Goal: Task Accomplishment & Management: Complete application form

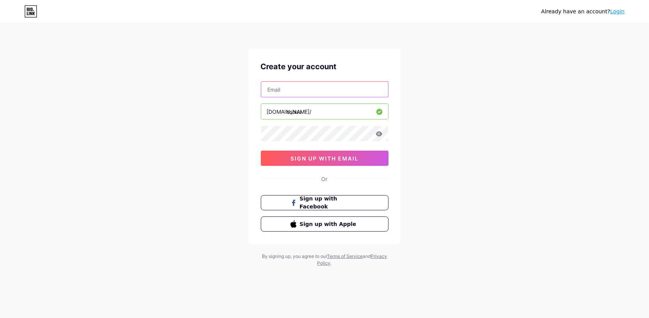
click at [291, 85] on input "text" at bounding box center [324, 89] width 127 height 15
type input "[EMAIL_ADDRESS][DOMAIN_NAME]"
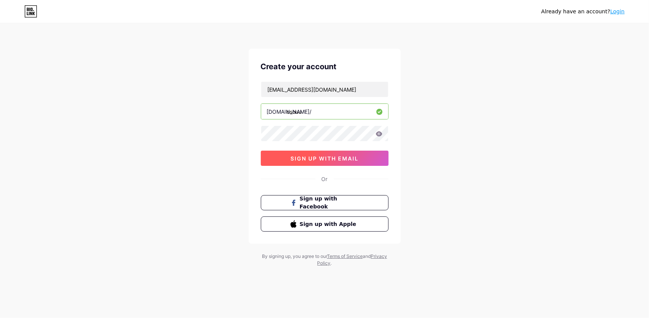
click at [322, 159] on span "sign up with email" at bounding box center [325, 158] width 68 height 6
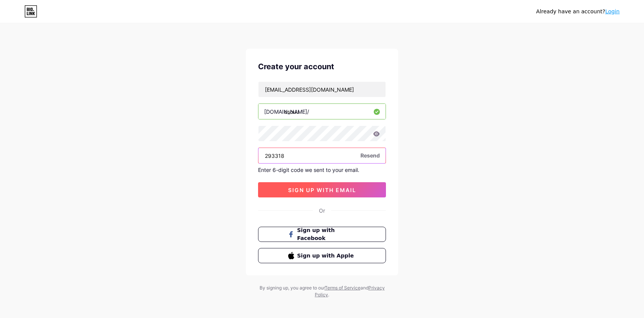
type input "293318"
click at [337, 196] on button "sign up with email" at bounding box center [322, 189] width 128 height 15
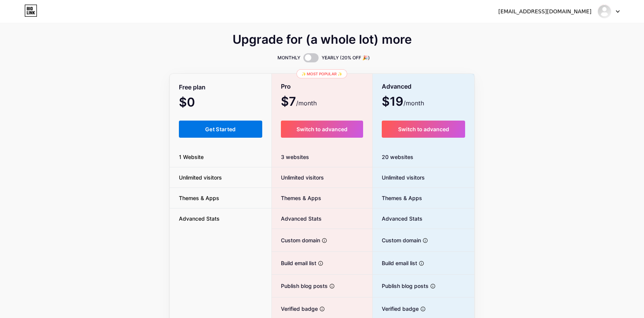
click at [227, 129] on span "Get Started" at bounding box center [220, 129] width 31 height 6
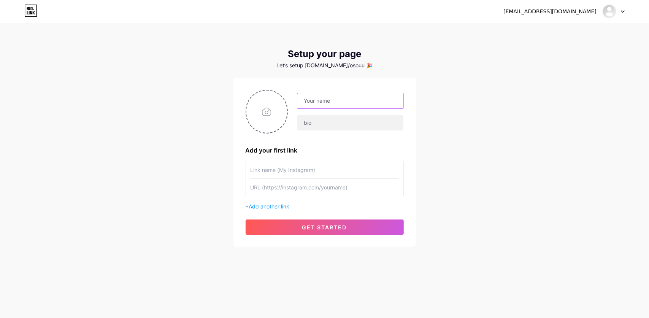
click at [324, 103] on input "text" at bounding box center [351, 100] width 106 height 15
type input "osouu"
click at [277, 165] on input "text" at bounding box center [325, 169] width 148 height 17
click at [261, 111] on input "file" at bounding box center [267, 112] width 41 height 42
type input "C:\fakepath\IMG_20250815_001944_564.jpg"
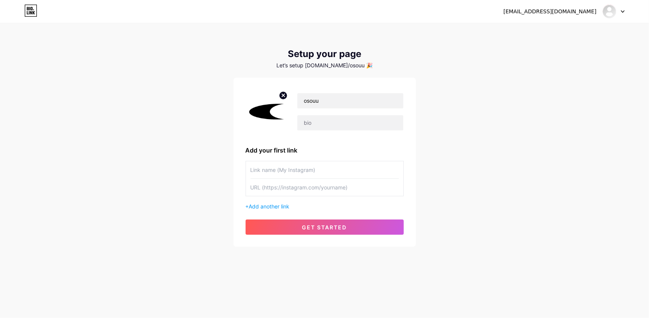
click at [300, 170] on input "text" at bounding box center [325, 169] width 148 height 17
click at [340, 229] on span "get started" at bounding box center [324, 227] width 45 height 6
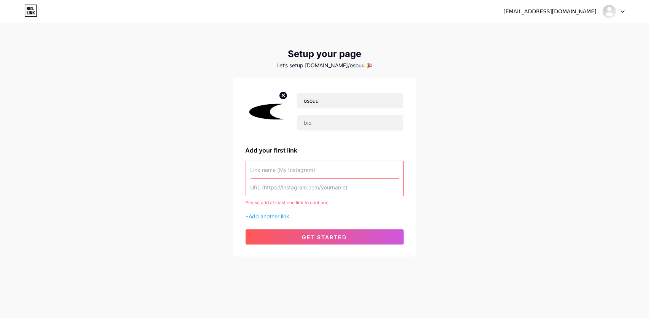
click at [292, 167] on input "text" at bounding box center [325, 169] width 148 height 17
click at [350, 317] on div "[EMAIL_ADDRESS][DOMAIN_NAME] Dashboard Logout Setup your page Let’s setup [DOMA…" at bounding box center [324, 159] width 649 height 318
click at [269, 168] on input "text" at bounding box center [325, 169] width 148 height 17
paste input "osouu"
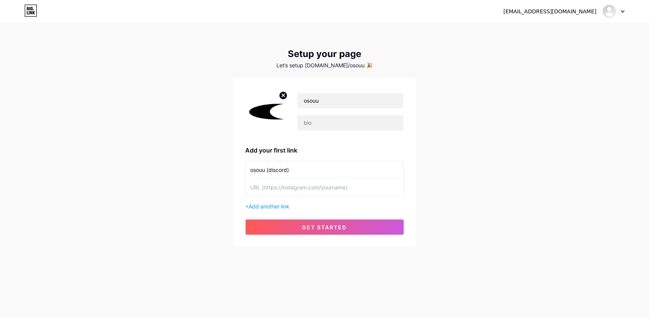
click at [288, 170] on input "osouu (discord)" at bounding box center [325, 169] width 148 height 17
type input "osouu (discord and telegram)"
click at [268, 186] on input "text" at bounding box center [325, 187] width 148 height 17
click at [389, 147] on div "Add your first link" at bounding box center [325, 150] width 158 height 9
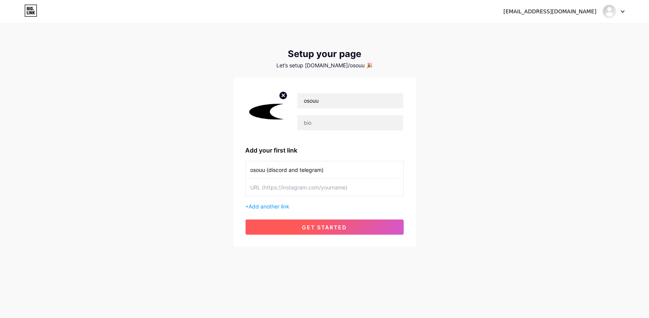
click at [314, 221] on button "get started" at bounding box center [325, 227] width 158 height 15
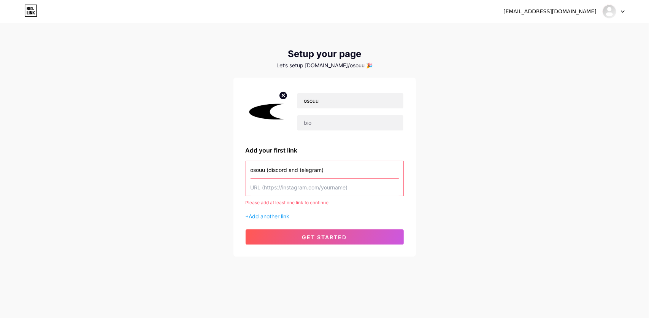
drag, startPoint x: 337, startPoint y: 169, endPoint x: 192, endPoint y: 168, distance: 144.6
click at [192, 168] on div "[EMAIL_ADDRESS][DOMAIN_NAME] Dashboard Logout Setup your page Let’s setup [DOMA…" at bounding box center [324, 140] width 649 height 281
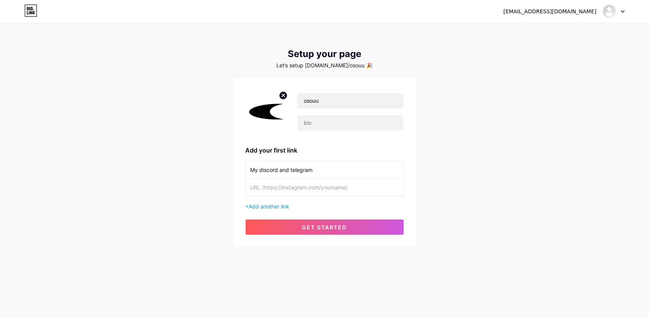
type input "My discord and telegram"
click at [318, 183] on input "text" at bounding box center [325, 187] width 148 height 17
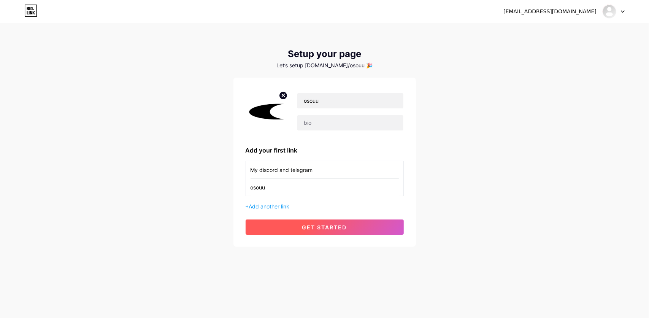
type input "osouu"
click at [312, 227] on span "get started" at bounding box center [324, 227] width 45 height 6
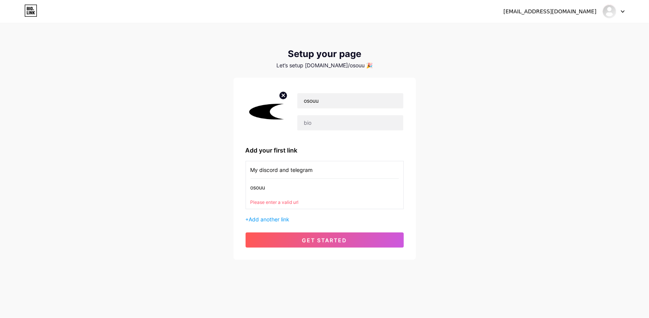
drag, startPoint x: 239, startPoint y: 174, endPoint x: 189, endPoint y: 170, distance: 50.0
click at [189, 170] on div "[EMAIL_ADDRESS][DOMAIN_NAME] Dashboard Logout Setup your page Let’s setup [DOMA…" at bounding box center [324, 142] width 649 height 284
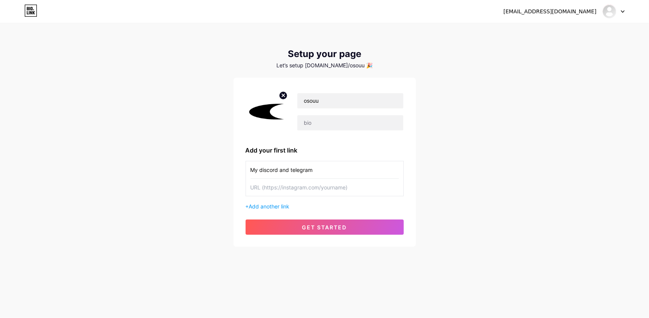
drag, startPoint x: 315, startPoint y: 167, endPoint x: 249, endPoint y: 172, distance: 65.7
click at [249, 172] on div "My discord and telegram" at bounding box center [325, 178] width 158 height 35
type input "call me"
drag, startPoint x: 288, startPoint y: 171, endPoint x: 183, endPoint y: 175, distance: 105.1
click at [183, 175] on div "[EMAIL_ADDRESS][DOMAIN_NAME] Dashboard Logout Setup your page Let’s setup [DOMA…" at bounding box center [324, 135] width 649 height 271
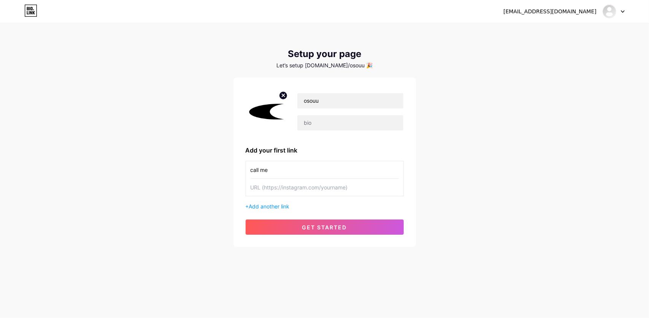
click at [299, 191] on input "text" at bounding box center [325, 187] width 148 height 17
paste input "[URL][DOMAIN_NAME]"
drag, startPoint x: 290, startPoint y: 192, endPoint x: 282, endPoint y: 194, distance: 8.6
click at [282, 194] on input "[URL][DOMAIN_NAME]" at bounding box center [325, 187] width 148 height 17
type input "[URL][DOMAIN_NAME]"
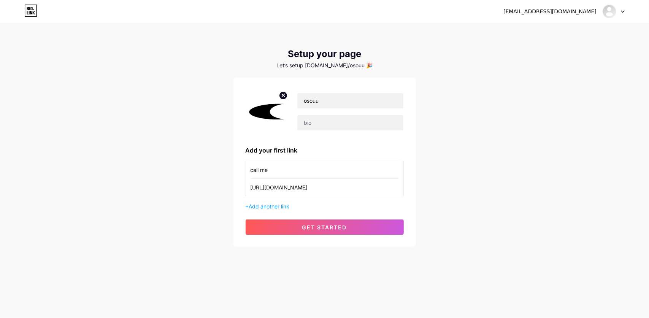
drag, startPoint x: 273, startPoint y: 169, endPoint x: 158, endPoint y: 174, distance: 115.8
click at [158, 174] on div "[EMAIL_ADDRESS][DOMAIN_NAME] Dashboard Logout Setup your page Let’s setup [DOMA…" at bounding box center [324, 135] width 649 height 271
click at [309, 161] on div "TG [URL][DOMAIN_NAME]" at bounding box center [325, 178] width 158 height 35
click at [261, 168] on input "TG" at bounding box center [325, 169] width 148 height 17
paste input "💥"
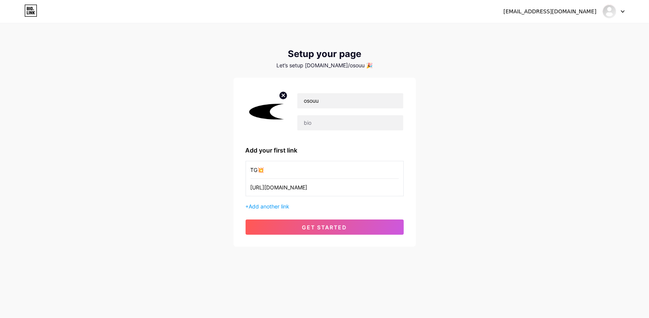
click at [251, 170] on input "TG💥" at bounding box center [325, 169] width 148 height 17
paste input "💥"
type input "💥TG💥"
click at [321, 189] on input "[URL][DOMAIN_NAME]" at bounding box center [325, 187] width 148 height 17
click at [282, 203] on span "Add another link" at bounding box center [269, 206] width 41 height 6
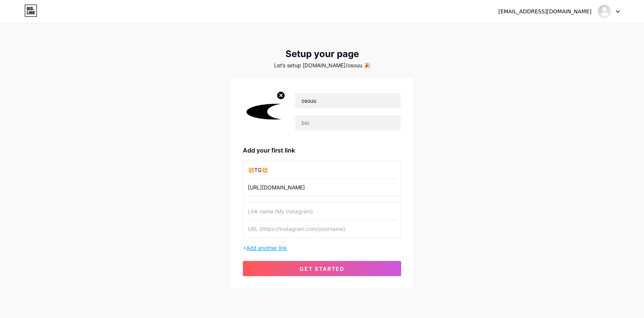
click at [282, 203] on input "text" at bounding box center [322, 211] width 148 height 17
click at [273, 228] on input "text" at bounding box center [322, 228] width 148 height 17
paste input "[URL][DOMAIN_NAME]"
type input "[URL][DOMAIN_NAME]"
click at [286, 205] on input "text" at bounding box center [322, 211] width 148 height 17
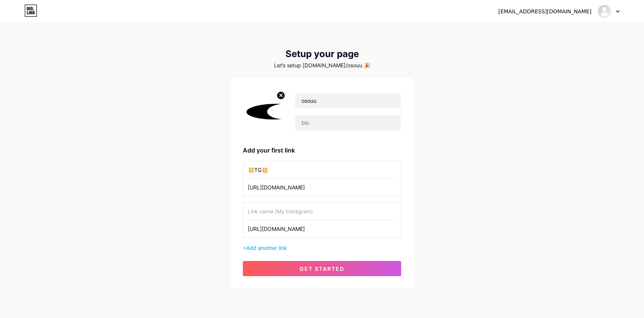
drag, startPoint x: 352, startPoint y: 229, endPoint x: 310, endPoint y: 193, distance: 55.5
click at [215, 238] on div "[EMAIL_ADDRESS][DOMAIN_NAME] Dashboard Logout Setup your page Let’s setup [DOMA…" at bounding box center [322, 156] width 644 height 313
click at [292, 213] on input "text" at bounding box center [322, 211] width 148 height 17
paste input "[URL][DOMAIN_NAME]"
type input "[URL][DOMAIN_NAME]"
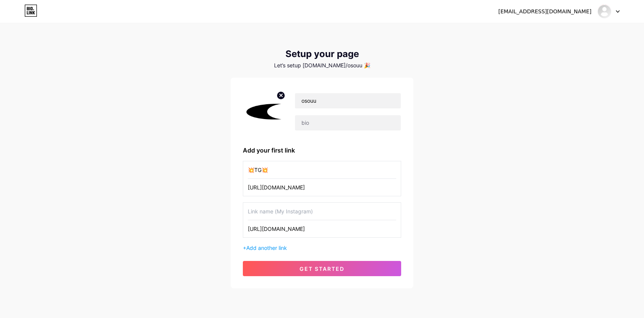
drag, startPoint x: 268, startPoint y: 169, endPoint x: 264, endPoint y: 170, distance: 4.0
click at [264, 170] on input "💥TG💥" at bounding box center [322, 169] width 148 height 17
click at [269, 211] on input "text" at bounding box center [322, 211] width 148 height 17
paste input "💥"
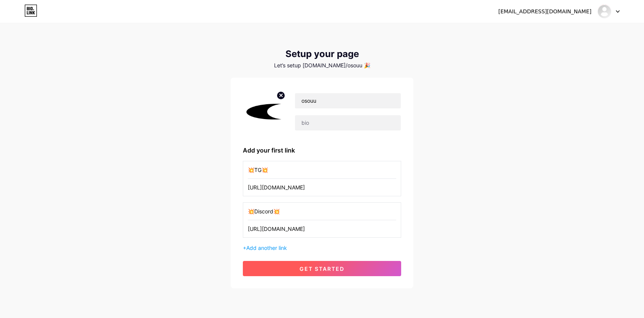
type input "💥Discord💥"
click at [281, 265] on button "get started" at bounding box center [322, 268] width 158 height 15
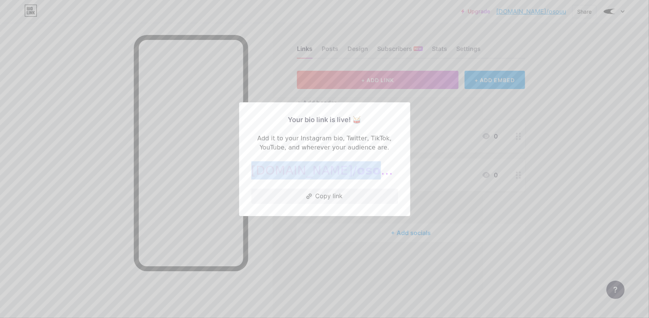
drag, startPoint x: 322, startPoint y: 170, endPoint x: 271, endPoint y: 172, distance: 50.7
click at [271, 172] on div "[DOMAIN_NAME]/ osouu" at bounding box center [324, 170] width 147 height 18
copy div "[DOMAIN_NAME]/ osouu"
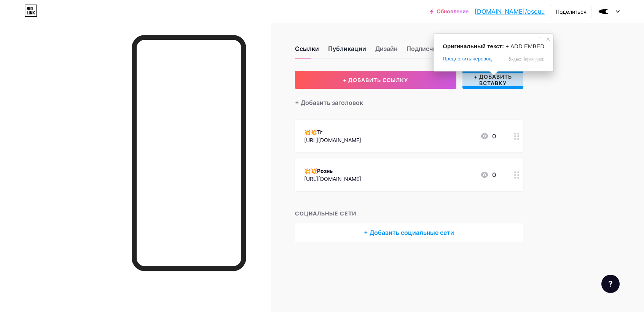
click at [360, 50] on ya-tr-span "Публикации" at bounding box center [347, 48] width 38 height 9
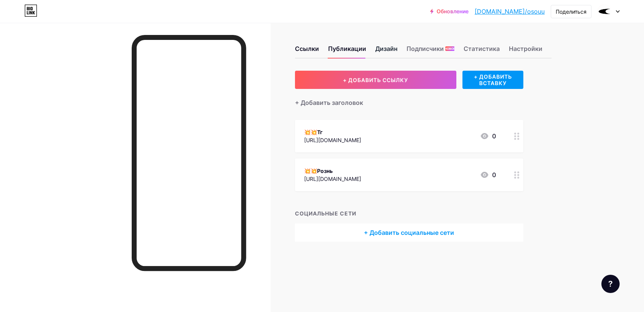
click at [393, 45] on ya-tr-span "Дизайн" at bounding box center [386, 49] width 22 height 8
click at [382, 51] on ya-tr-span "Дизайн" at bounding box center [386, 49] width 22 height 8
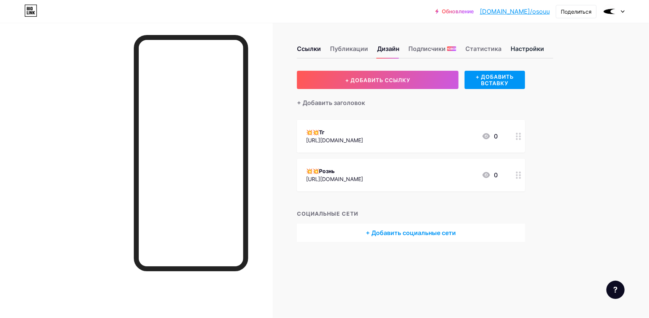
click at [528, 47] on ya-tr-span "Настройки" at bounding box center [527, 49] width 33 height 8
click at [383, 49] on ya-tr-span "Дизайн" at bounding box center [388, 49] width 22 height 8
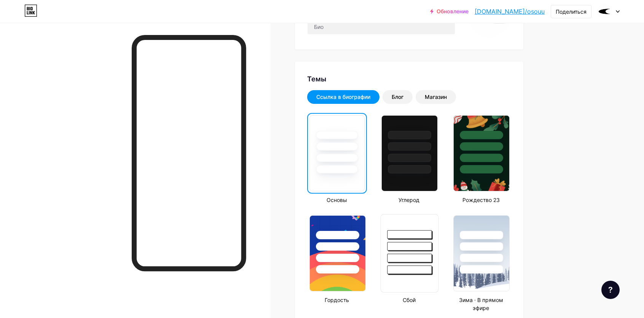
scroll to position [114, 0]
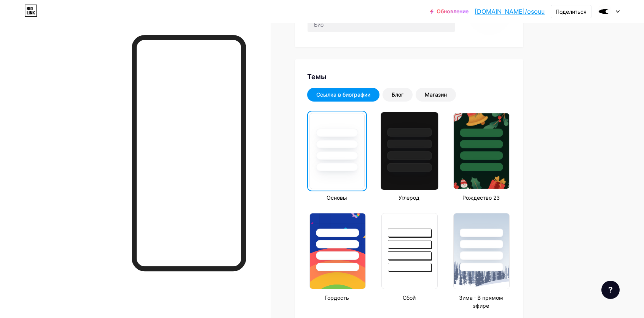
click at [409, 163] on div at bounding box center [409, 142] width 57 height 60
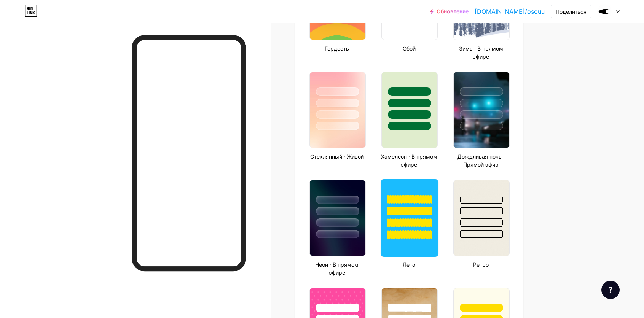
scroll to position [380, 0]
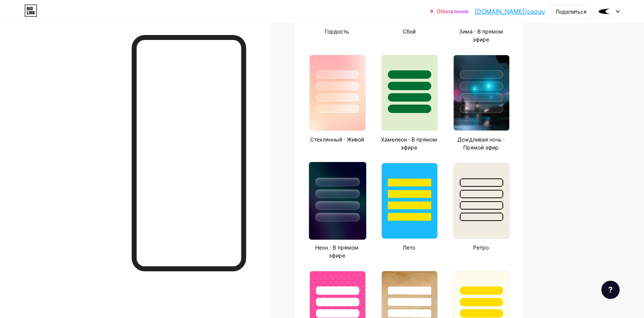
click at [342, 195] on div at bounding box center [337, 193] width 45 height 9
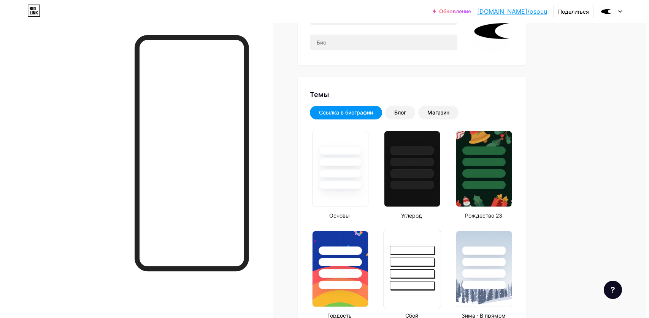
scroll to position [0, 0]
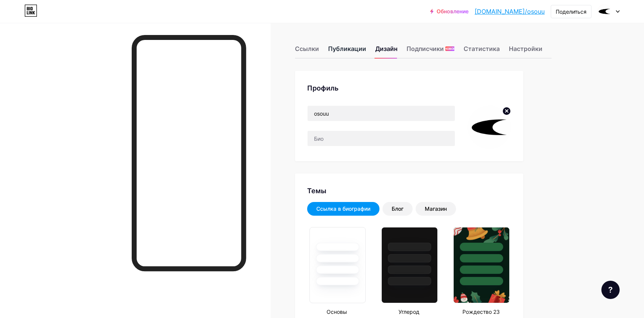
click at [354, 49] on ya-tr-span "Публикации" at bounding box center [347, 48] width 38 height 9
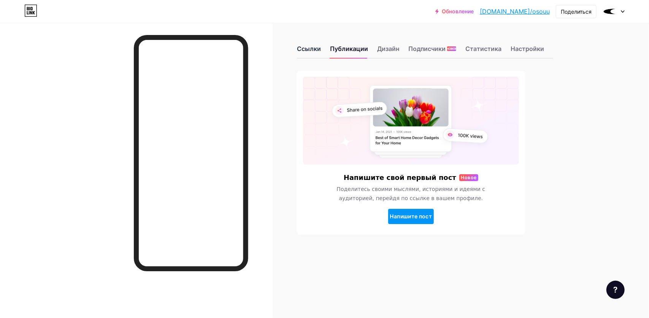
click at [319, 50] on ya-tr-span "Ссылки" at bounding box center [309, 49] width 24 height 8
